Goal: Check status

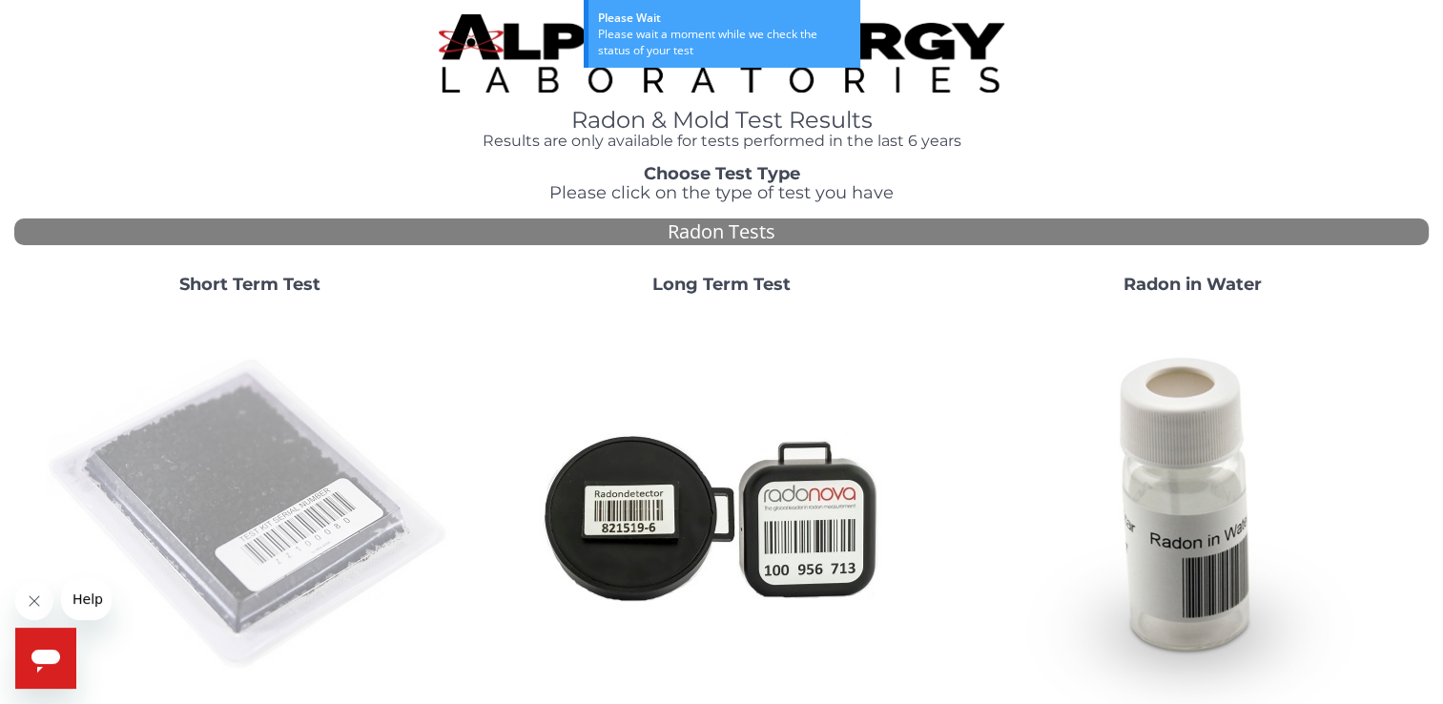
click at [280, 438] on img at bounding box center [250, 515] width 410 height 410
click at [291, 492] on img at bounding box center [250, 515] width 410 height 410
